Goal: Transaction & Acquisition: Purchase product/service

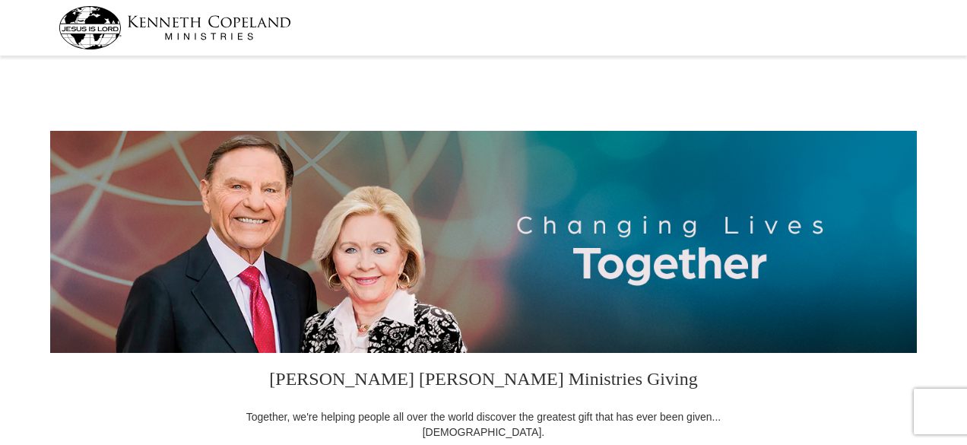
select select "PA"
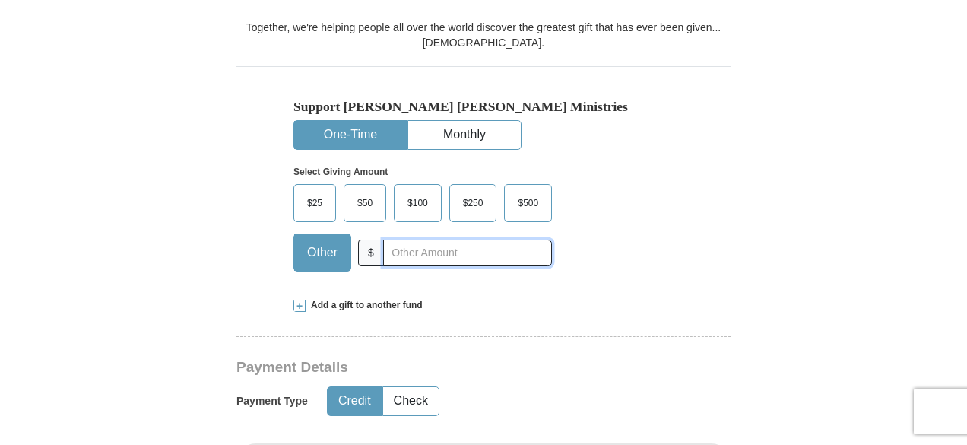
click at [391, 251] on input "text" at bounding box center [467, 252] width 169 height 27
type input "206.17"
click at [405, 401] on button "Check" at bounding box center [410, 401] width 55 height 28
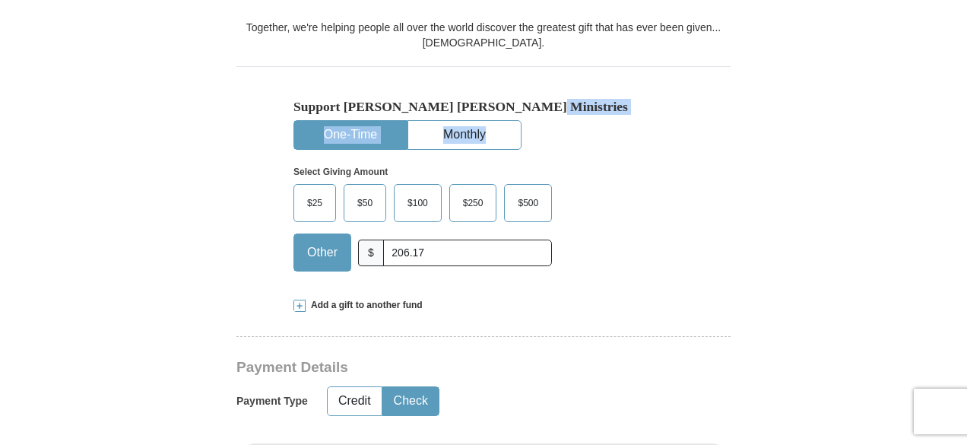
drag, startPoint x: 965, startPoint y: 74, endPoint x: 972, endPoint y: 131, distance: 56.8
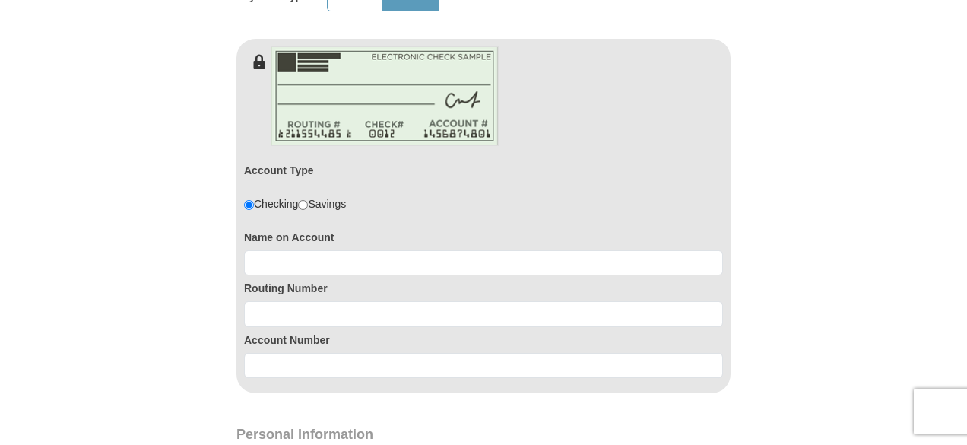
scroll to position [804, 0]
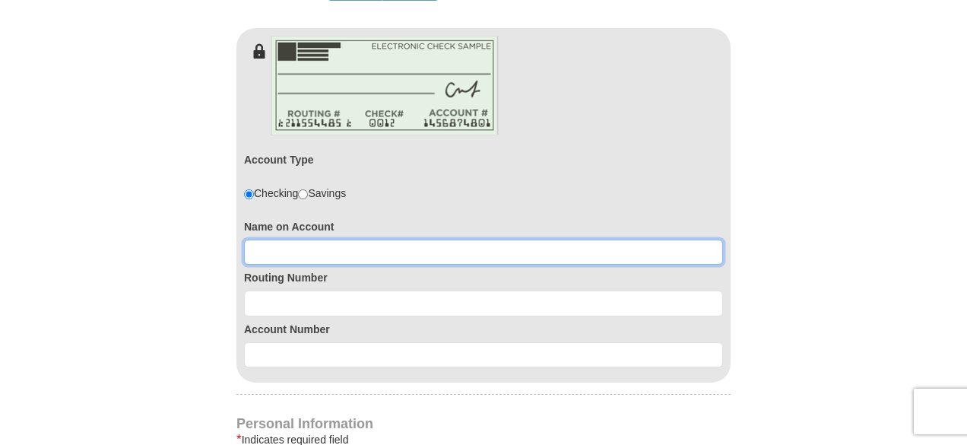
click at [309, 258] on input at bounding box center [483, 252] width 479 height 26
type input "[PERSON_NAME]"
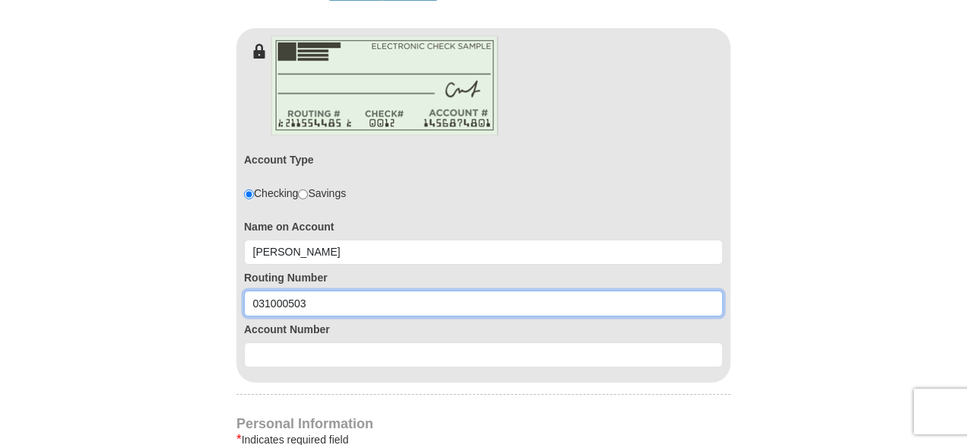
type input "031000503"
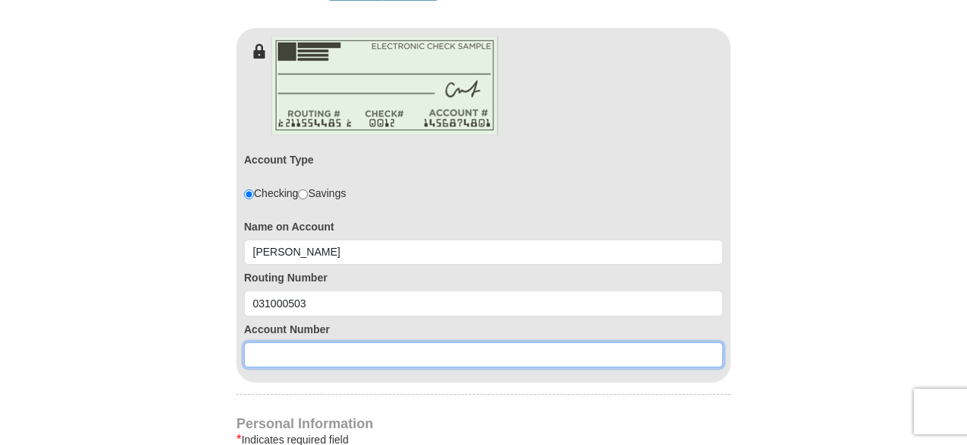
click at [295, 346] on input at bounding box center [483, 355] width 479 height 26
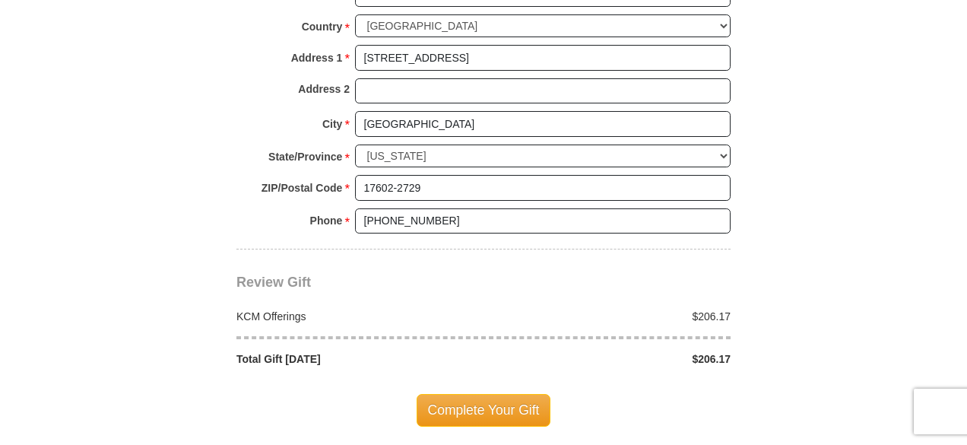
scroll to position [1390, 0]
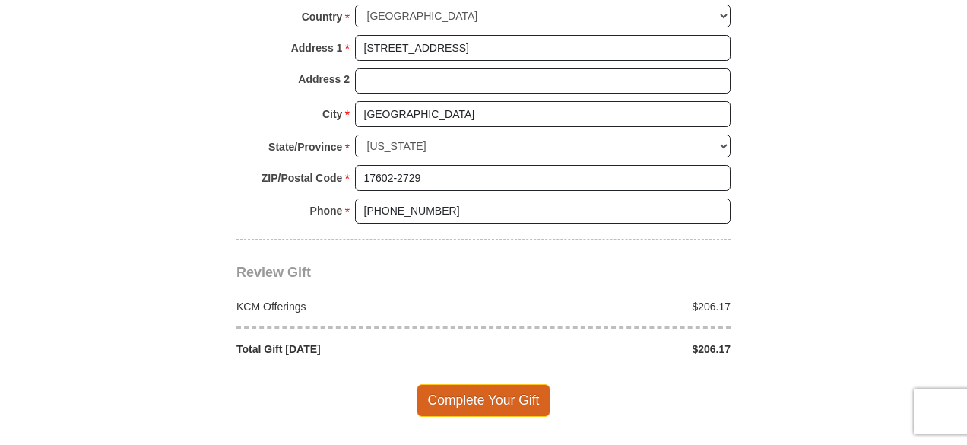
type input "1000153588588"
click at [502, 391] on span "Complete Your Gift" at bounding box center [484, 400] width 135 height 32
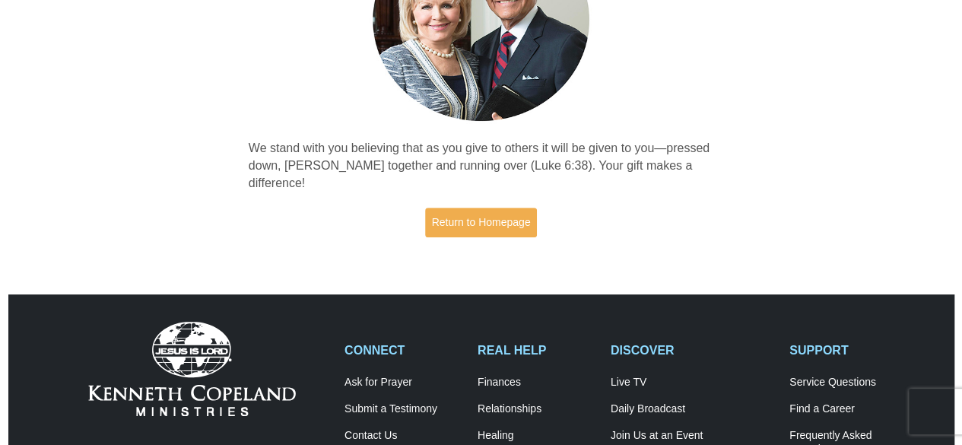
scroll to position [222, 0]
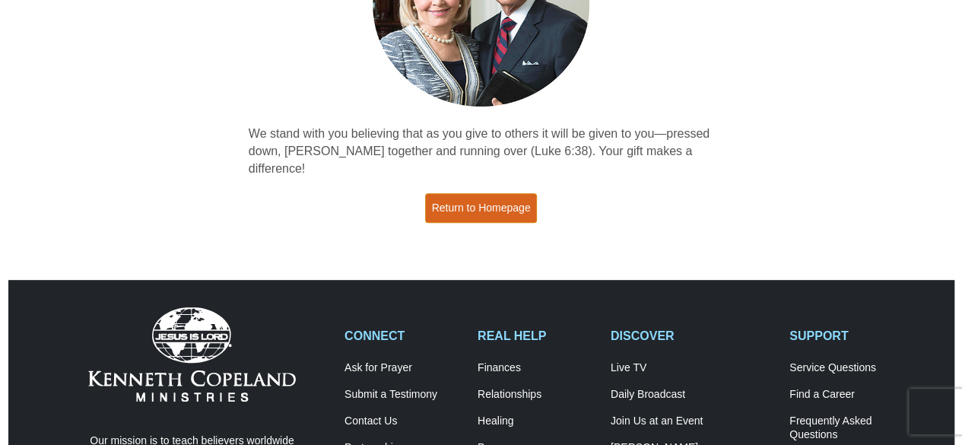
click at [504, 193] on link "Return to Homepage" at bounding box center [481, 208] width 113 height 30
